Goal: Task Accomplishment & Management: Use online tool/utility

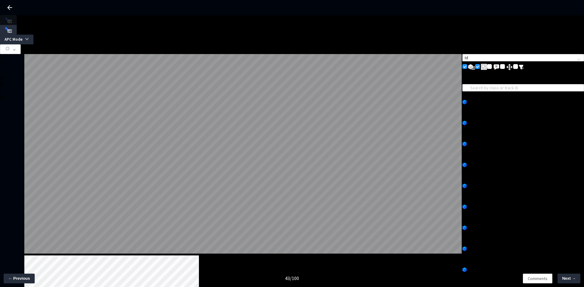
click at [518, 112] on div "1" at bounding box center [523, 115] width 122 height 7
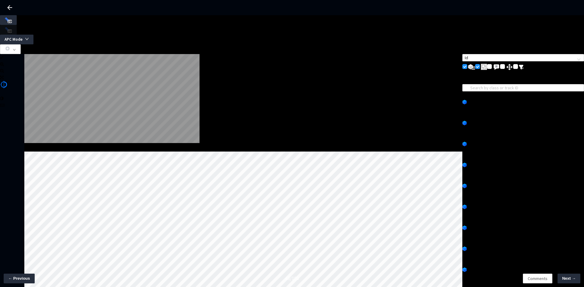
click at [21, 44] on button "button" at bounding box center [10, 49] width 21 height 10
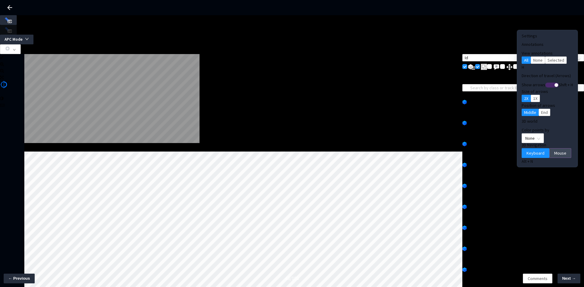
click at [554, 150] on span "Mouse" at bounding box center [560, 153] width 12 height 7
